Goal: Information Seeking & Learning: Check status

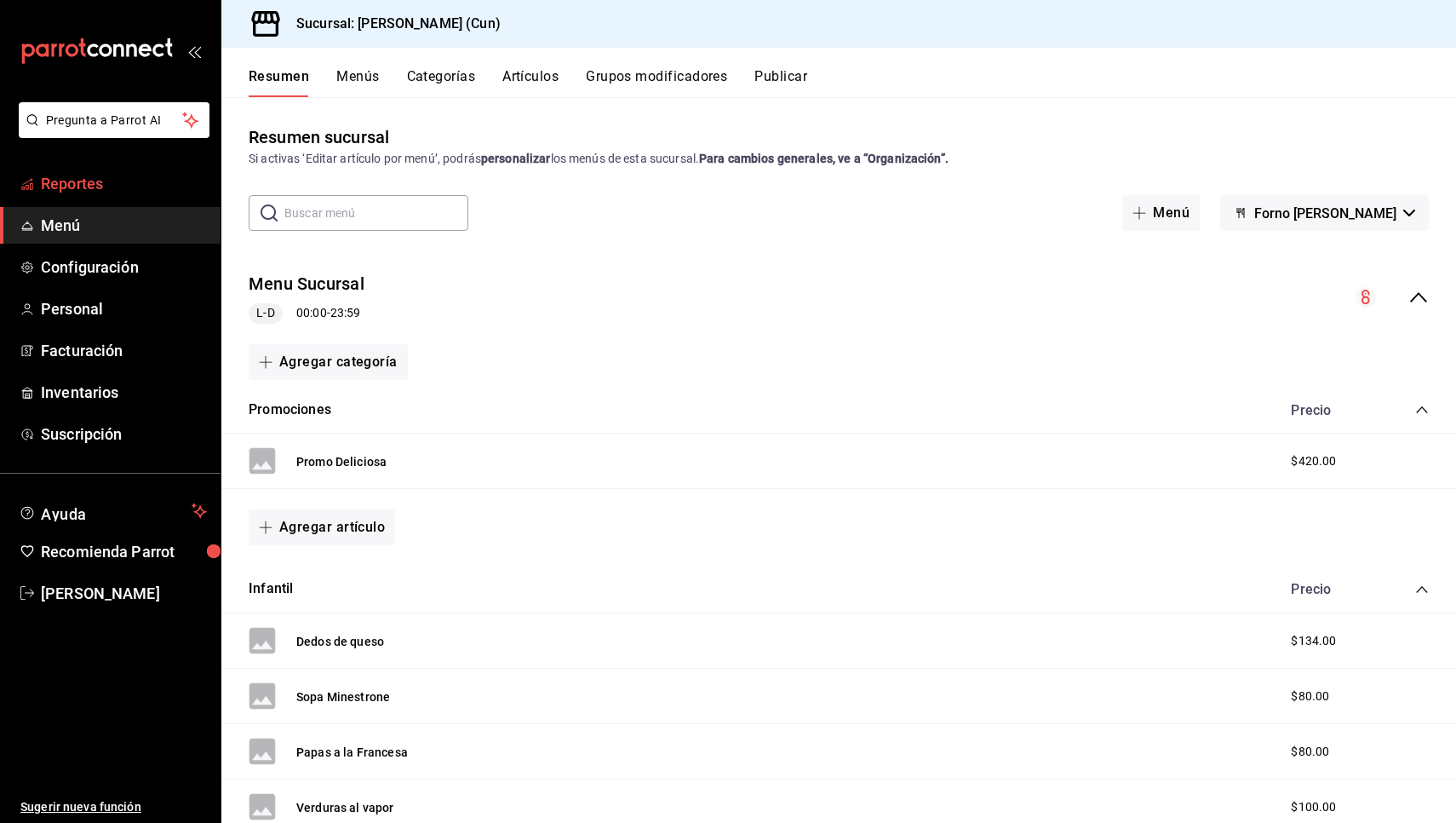
click at [128, 191] on span "Reportes" at bounding box center [124, 183] width 166 height 23
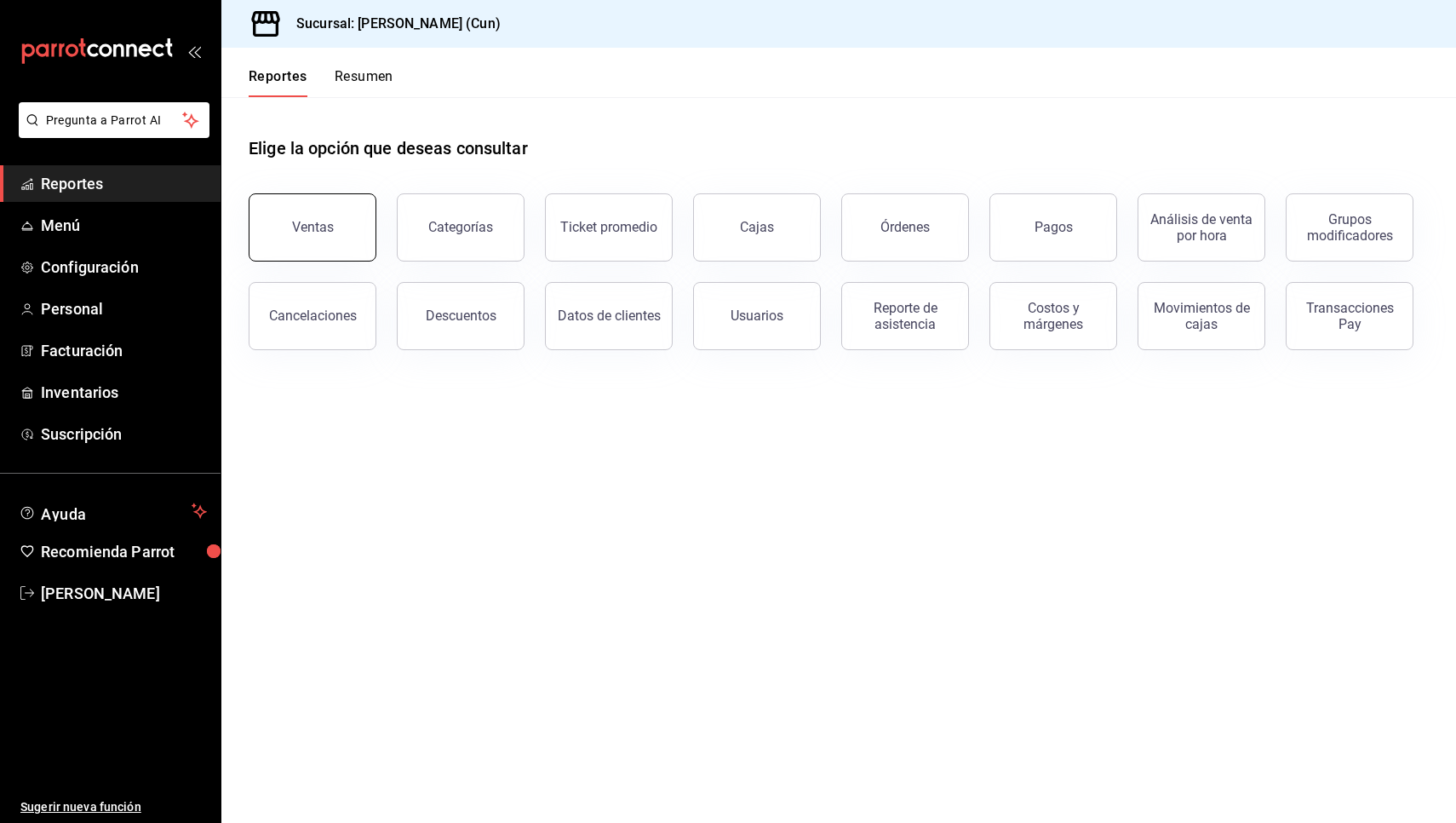
click at [285, 216] on button "Ventas" at bounding box center [312, 227] width 127 height 68
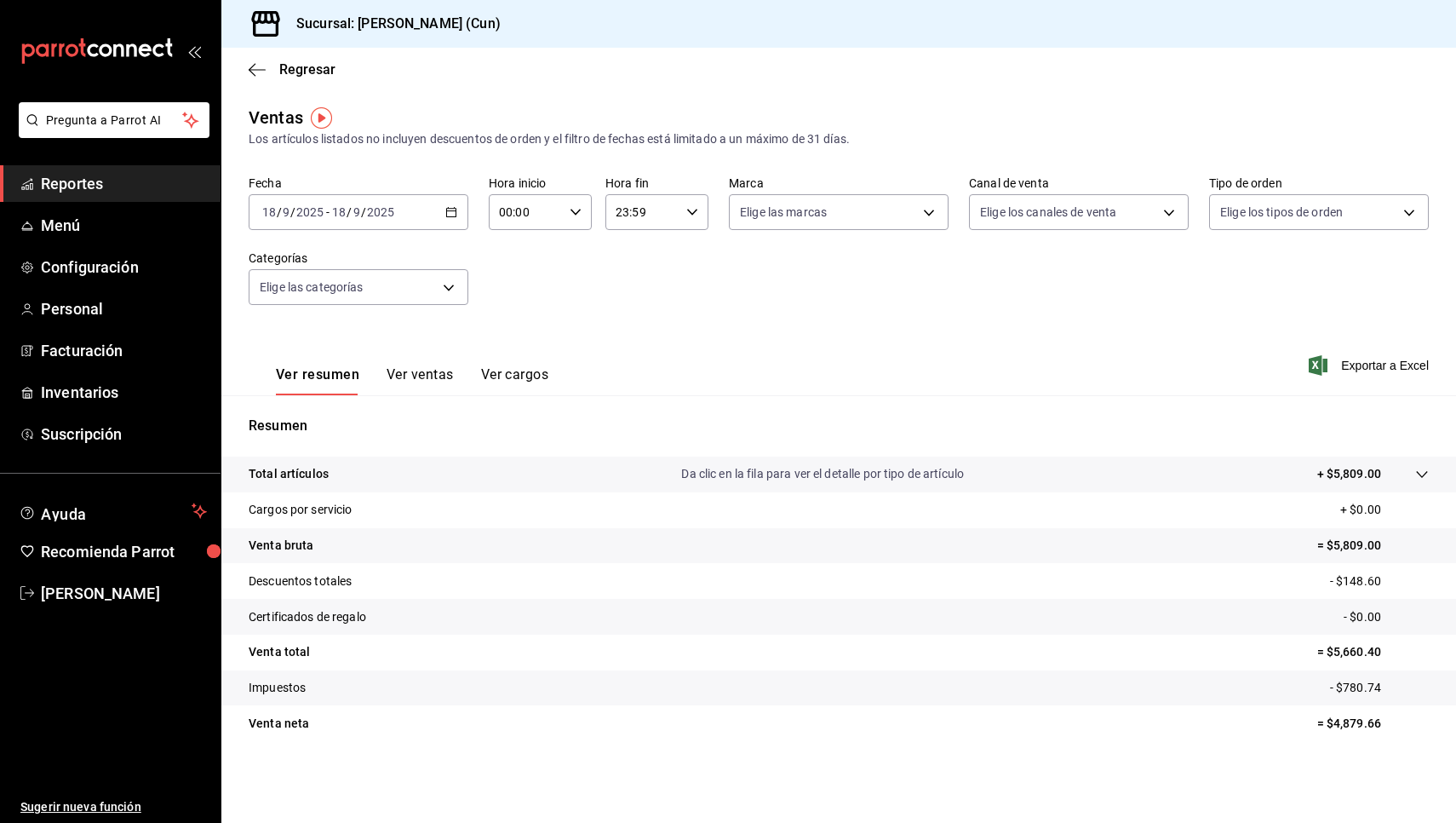
click at [133, 173] on link "Reportes" at bounding box center [110, 183] width 220 height 37
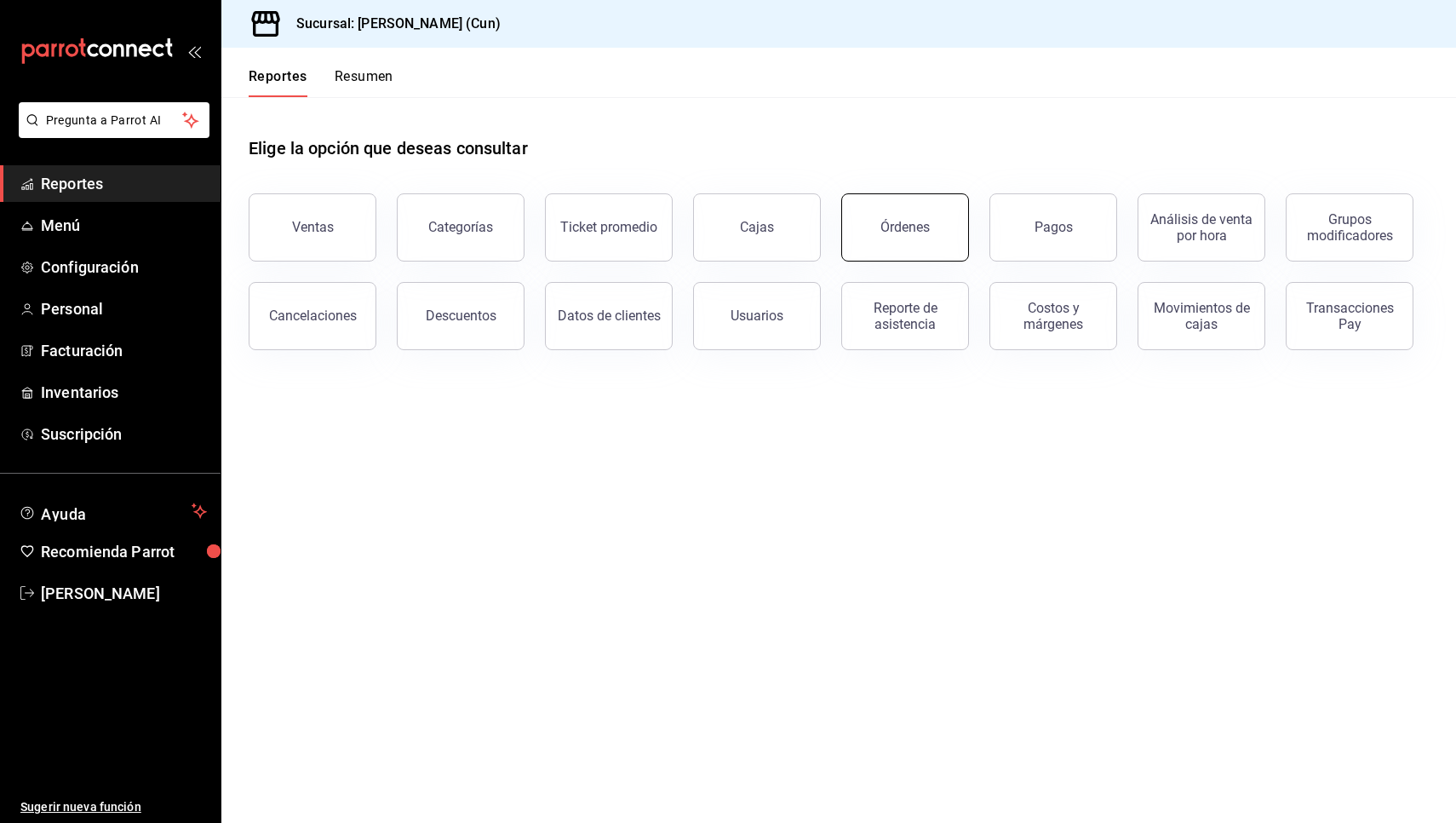
click at [934, 235] on button "Órdenes" at bounding box center [905, 227] width 127 height 68
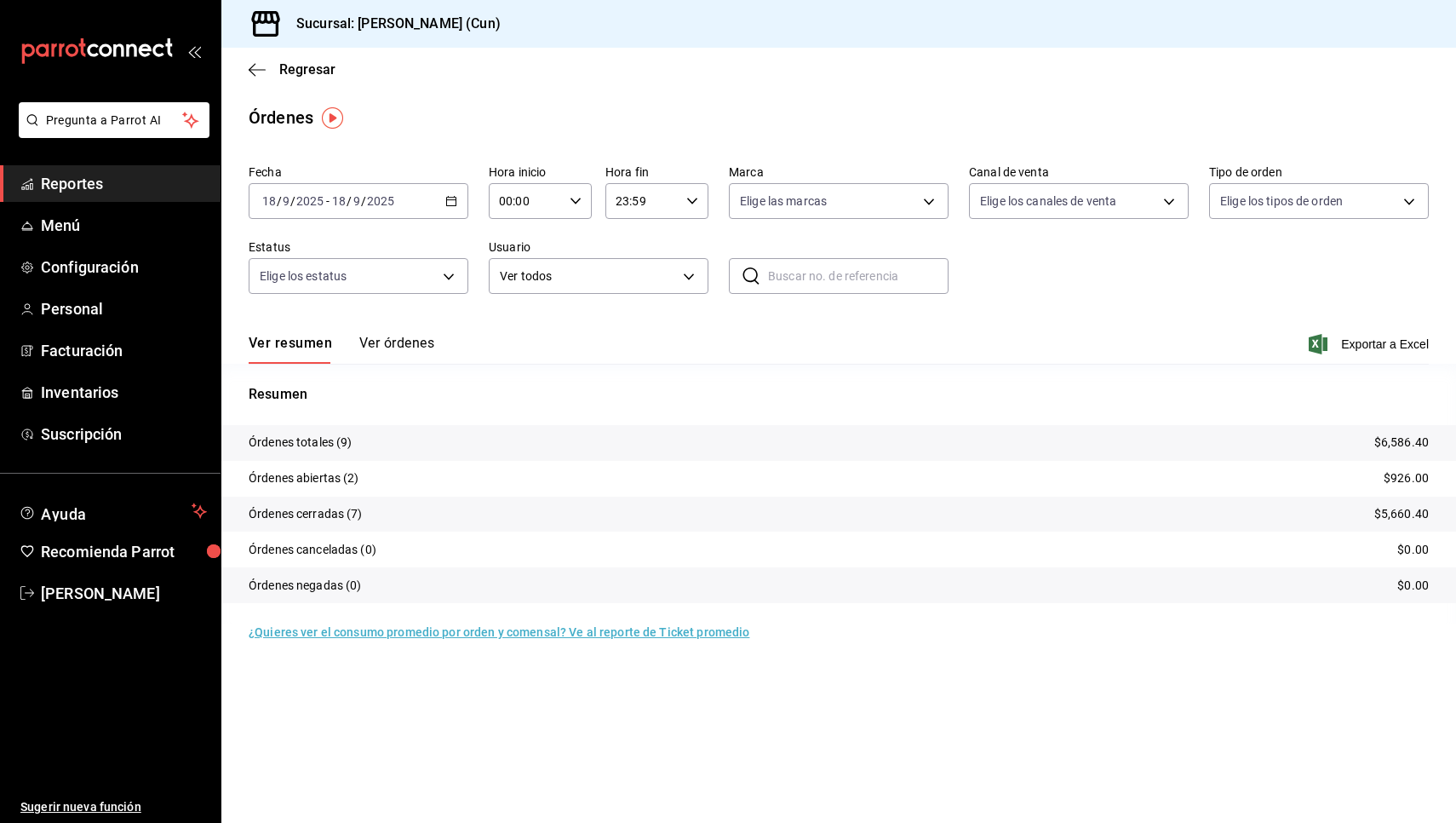
click at [396, 344] on button "Ver órdenes" at bounding box center [397, 350] width 75 height 29
